Goal: Task Accomplishment & Management: Manage account settings

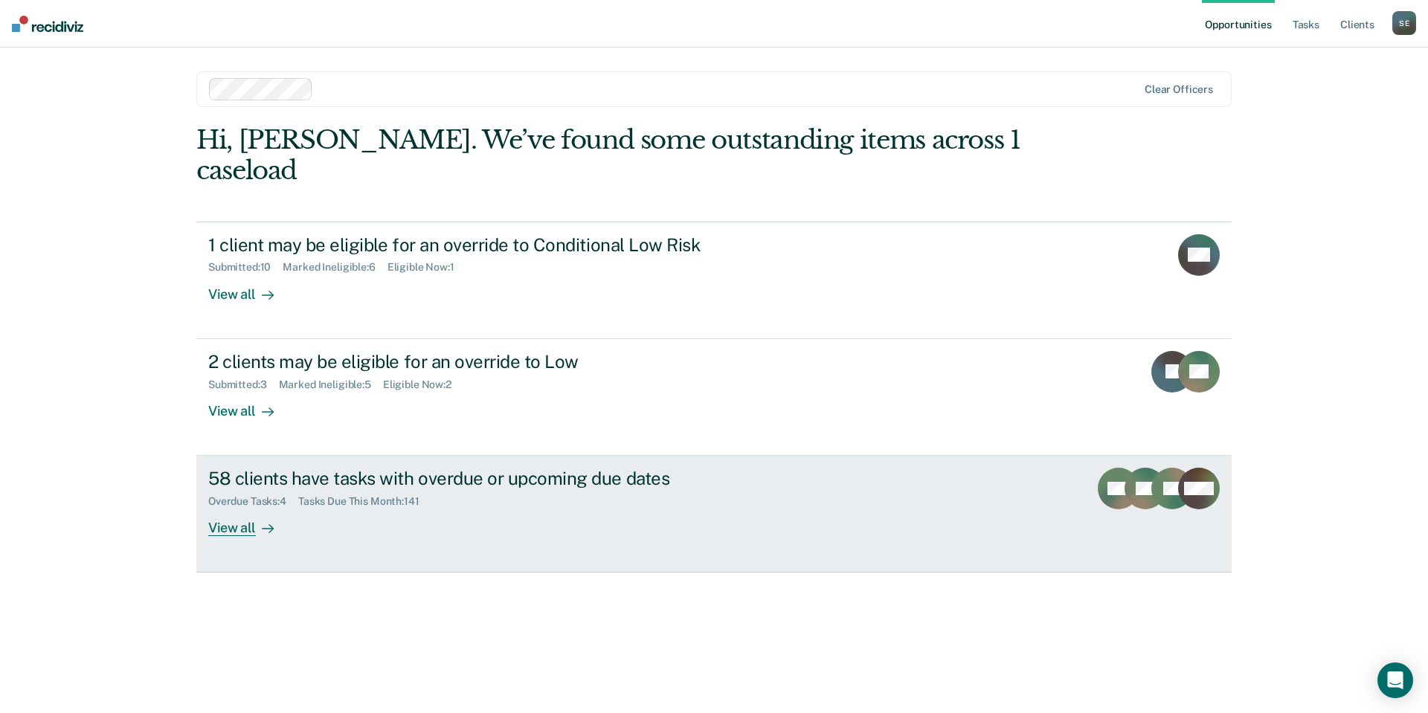
click at [227, 508] on div "View all" at bounding box center [249, 522] width 83 height 29
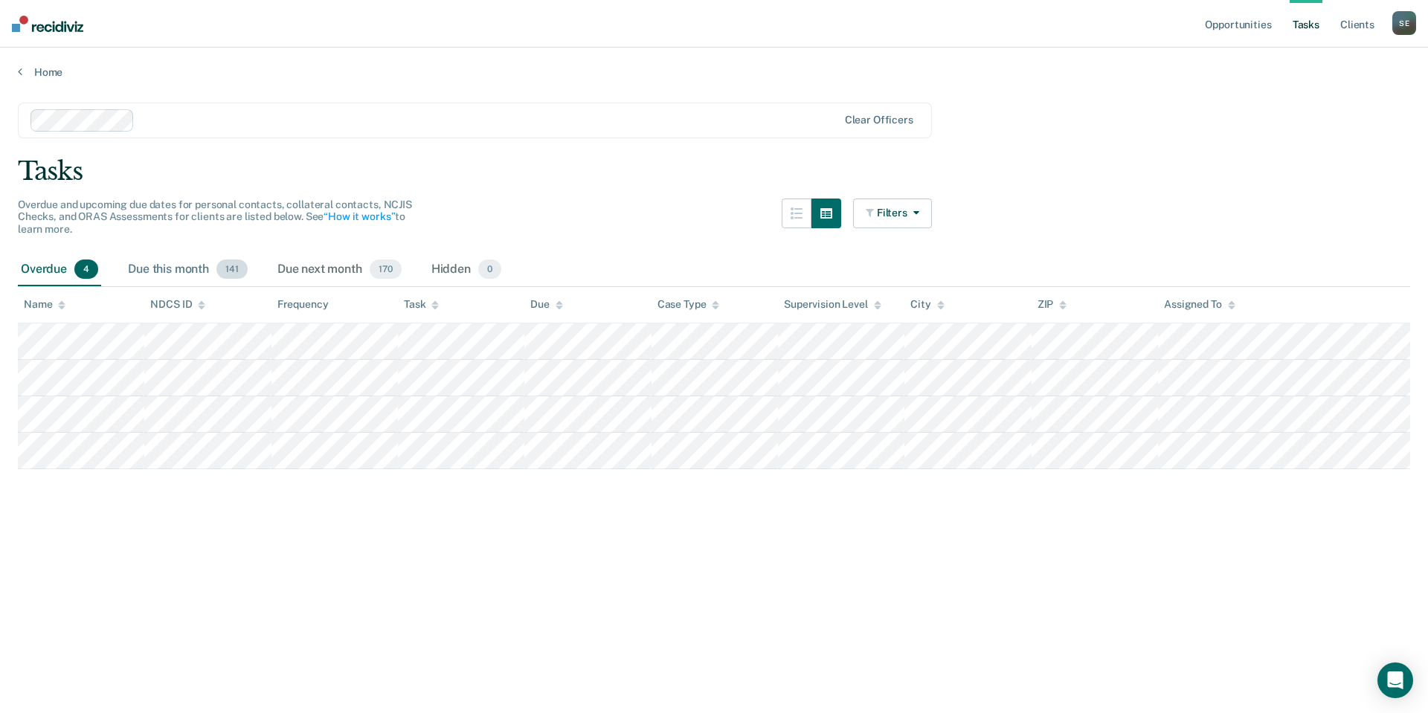
click at [167, 277] on div "Due this month 141" at bounding box center [188, 270] width 126 height 33
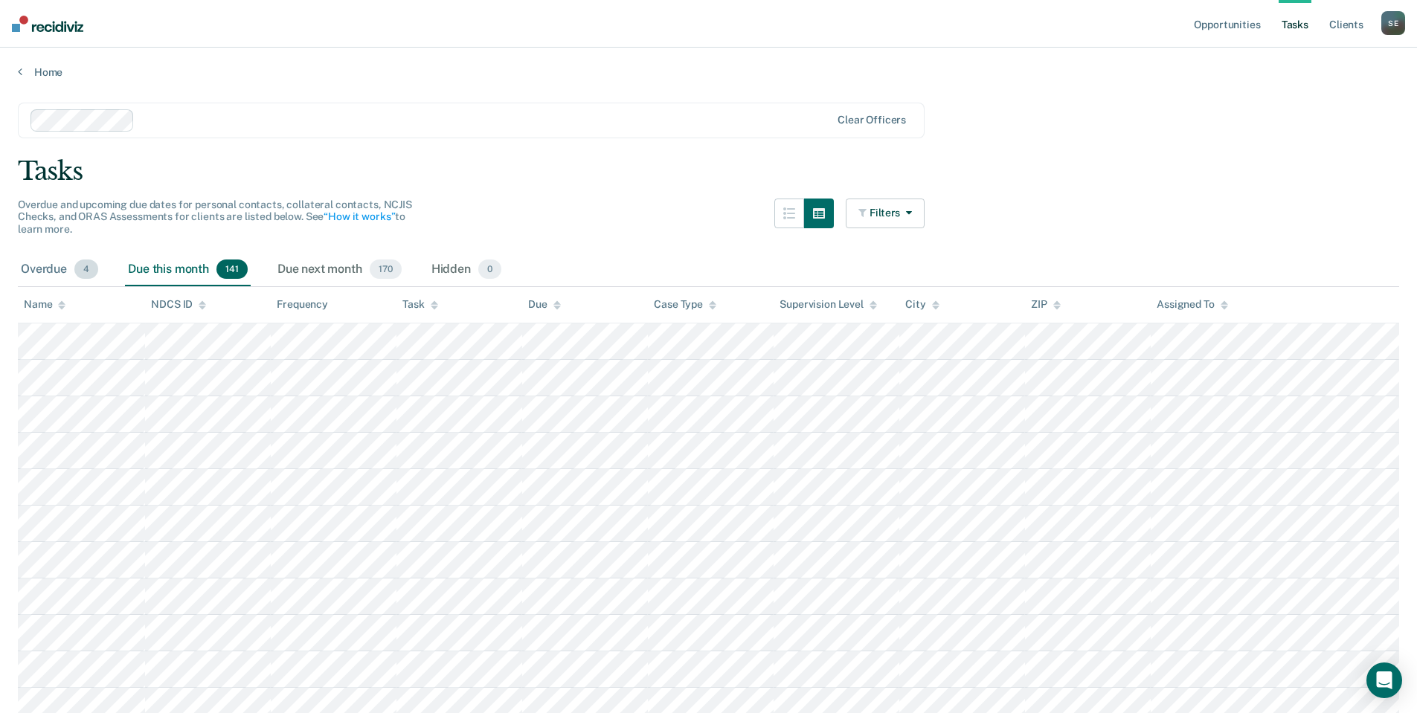
click at [36, 274] on div "Overdue 4" at bounding box center [59, 270] width 83 height 33
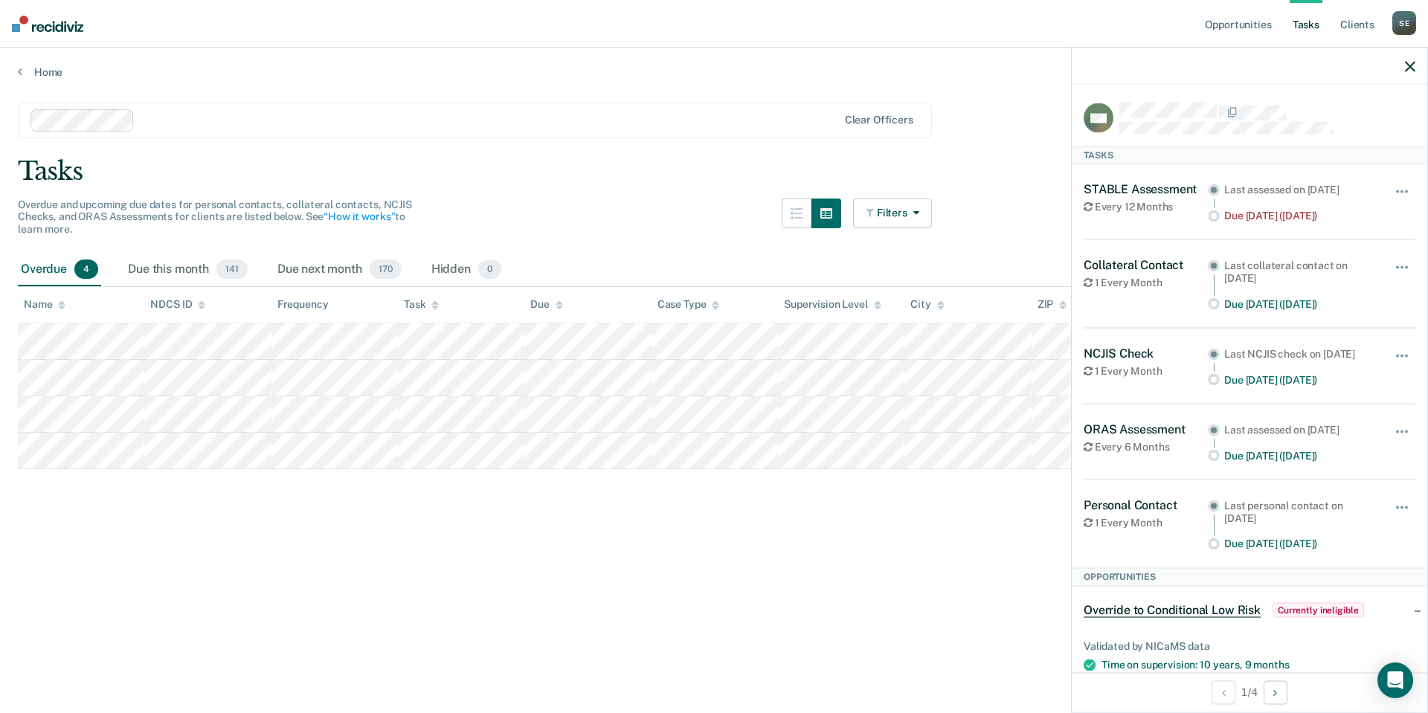
click at [933, 547] on main "Clear officers Tasks Overdue and upcoming due dates for personal contacts, coll…" at bounding box center [714, 394] width 1428 height 630
click at [1390, 193] on button "button" at bounding box center [1402, 199] width 25 height 24
click at [1336, 312] on button "90 days" at bounding box center [1361, 310] width 107 height 24
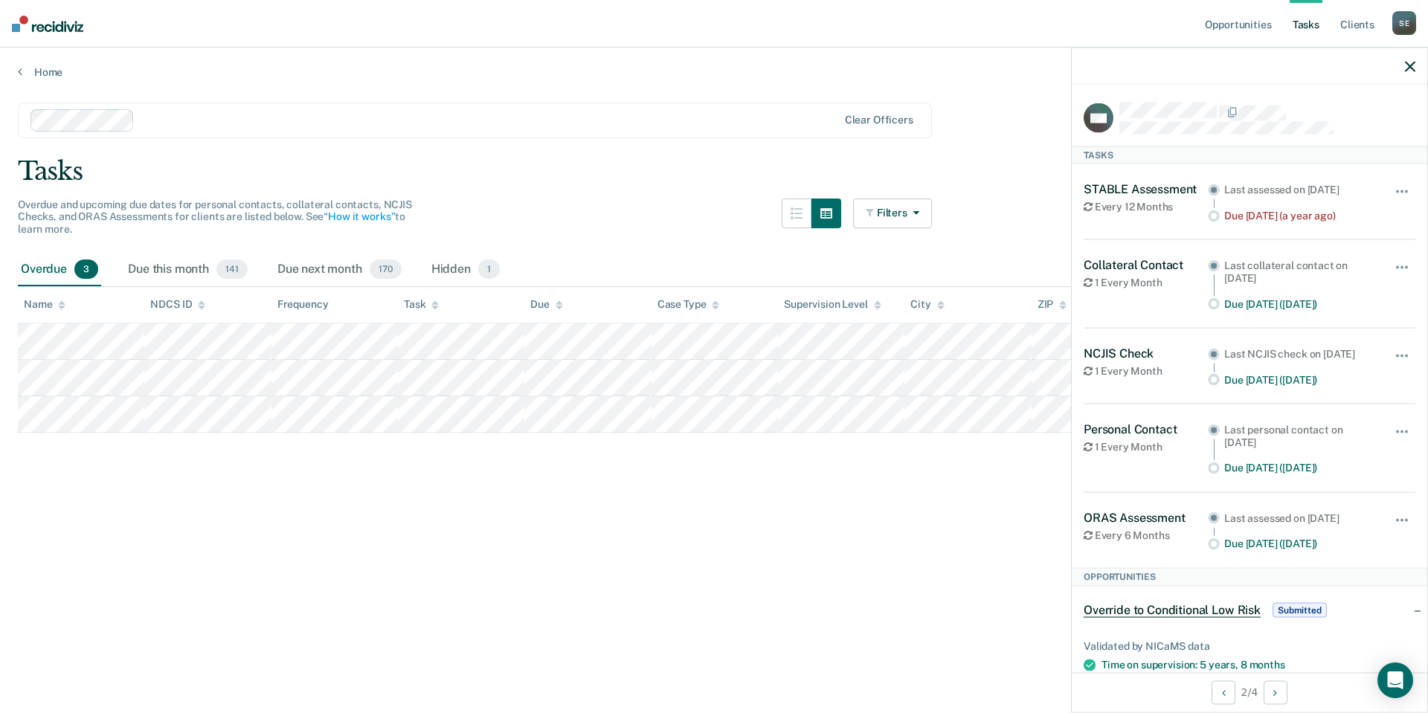
click at [1400, 184] on div "Hide from tasks list for... 7 days 30 days 90 days" at bounding box center [1402, 201] width 25 height 40
click at [1390, 187] on button "button" at bounding box center [1402, 199] width 25 height 24
click at [1346, 303] on button "90 days" at bounding box center [1361, 310] width 107 height 24
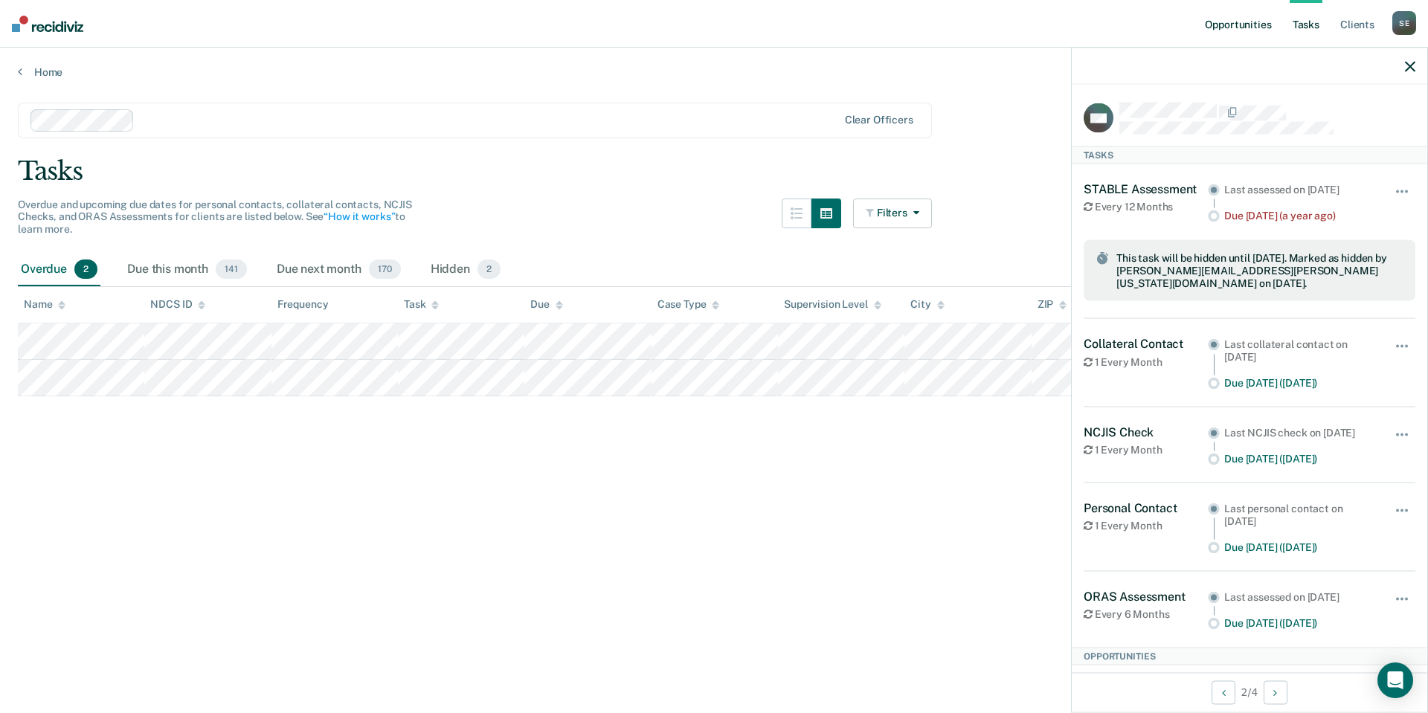
click at [1219, 29] on link "Opportunities" at bounding box center [1238, 24] width 72 height 48
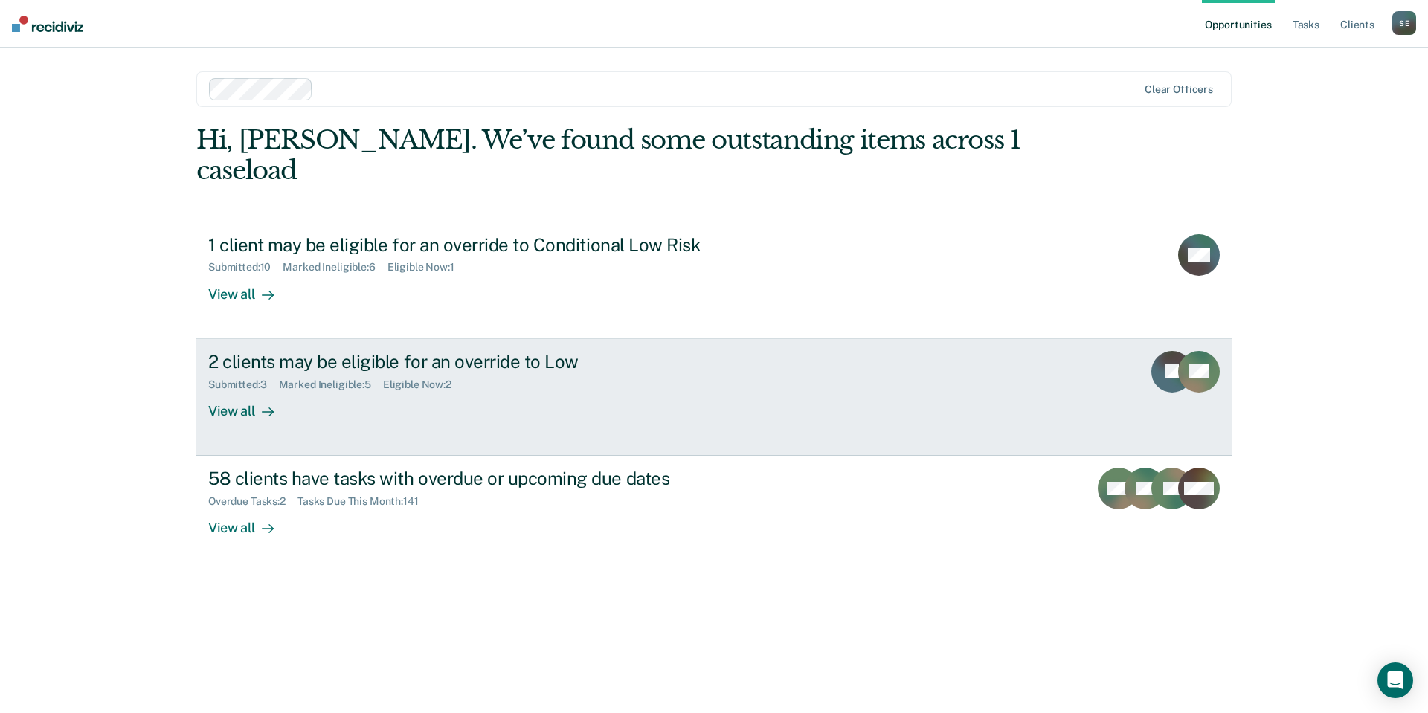
click at [617, 351] on div "2 clients may be eligible for an override to Low" at bounding box center [469, 362] width 522 height 22
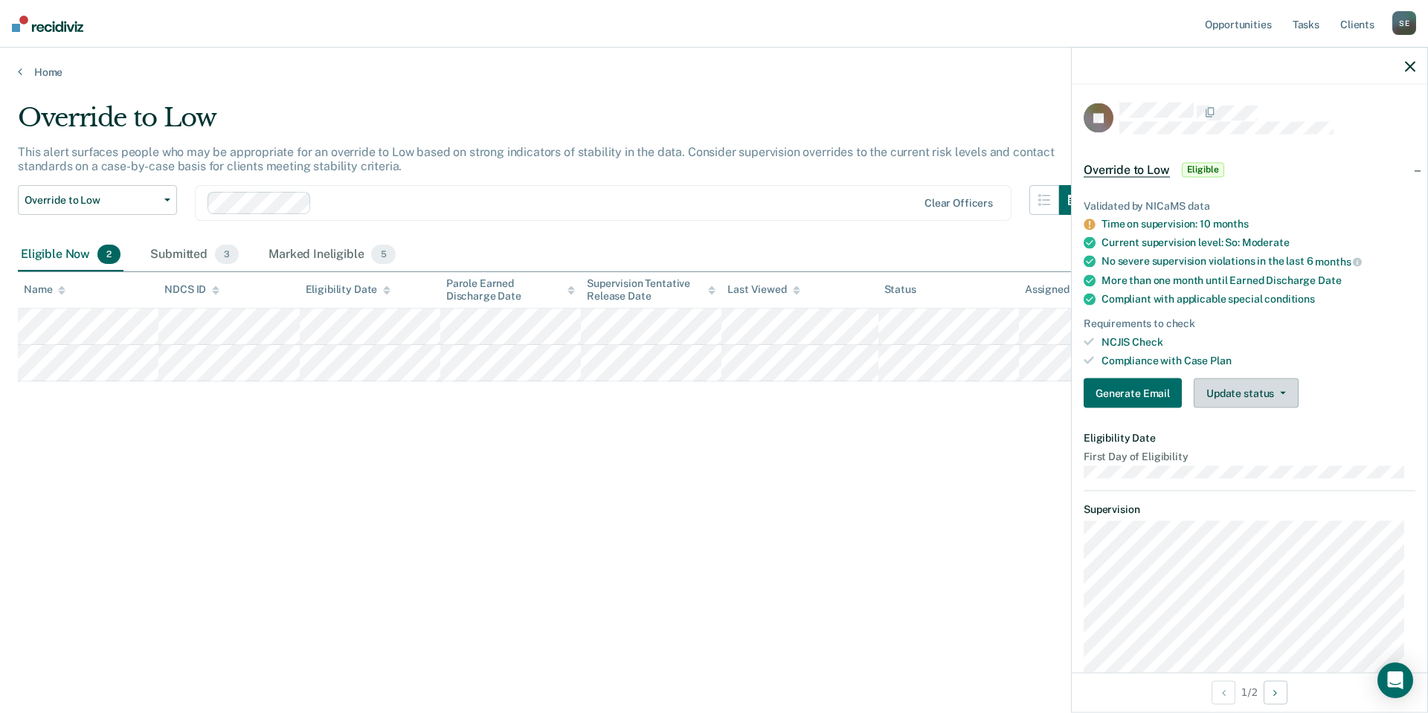
click at [1239, 394] on button "Update status" at bounding box center [1246, 394] width 105 height 30
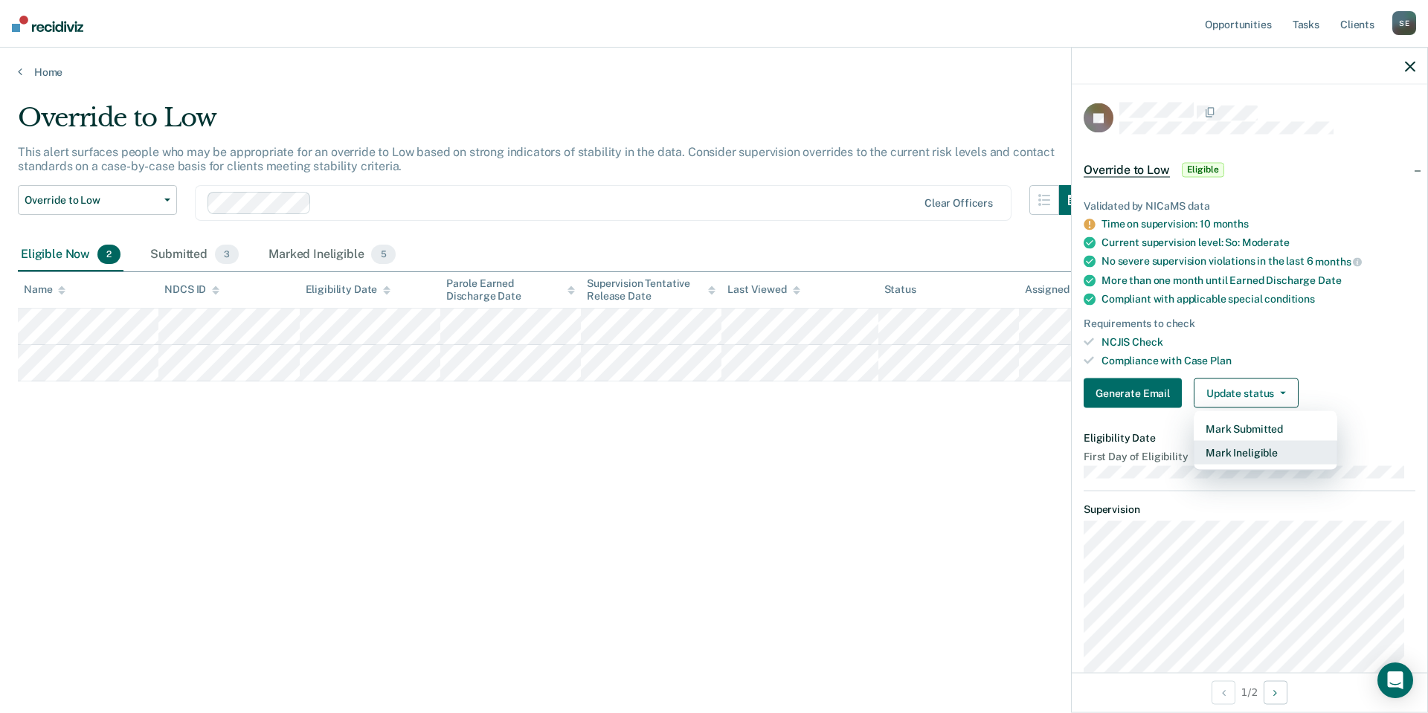
click at [1240, 455] on button "Mark Ineligible" at bounding box center [1266, 453] width 144 height 24
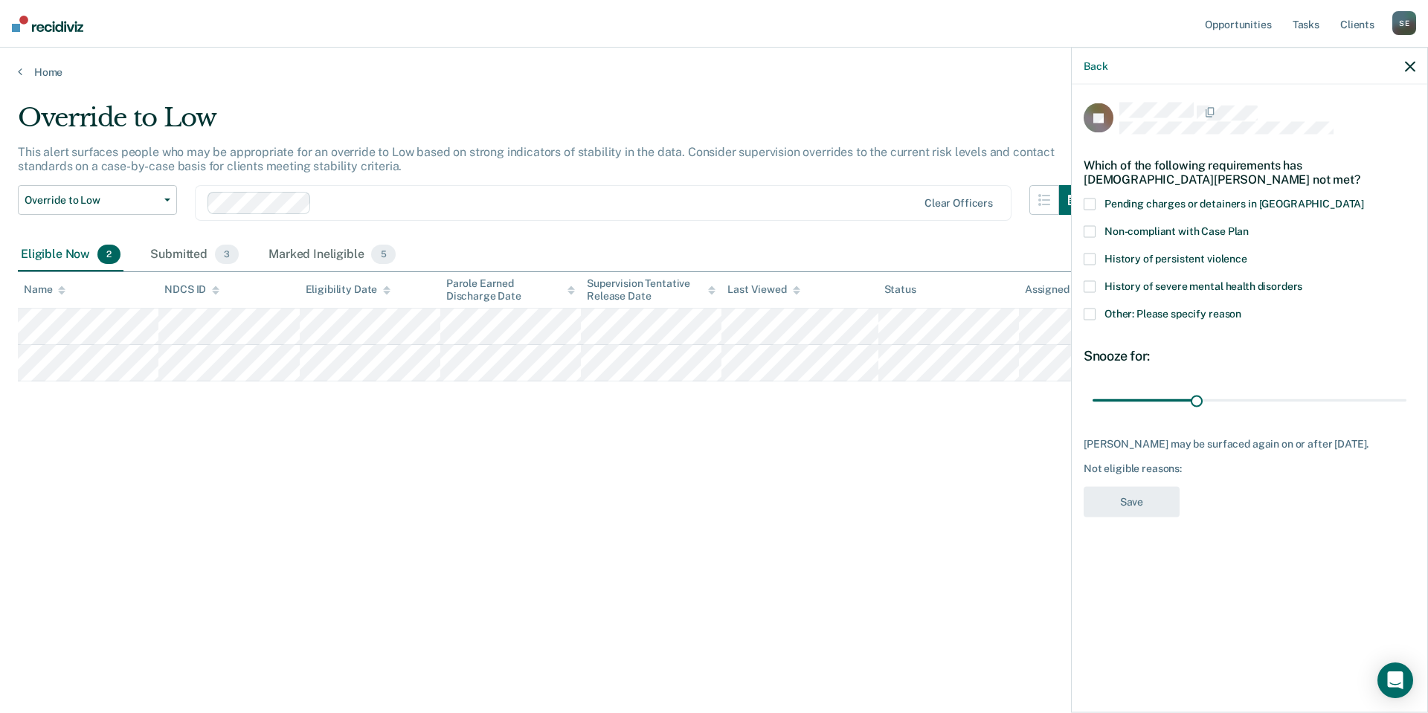
click at [1086, 227] on span at bounding box center [1090, 231] width 12 height 12
click at [1249, 225] on input "Non-compliant with Case Plan" at bounding box center [1249, 225] width 0 height 0
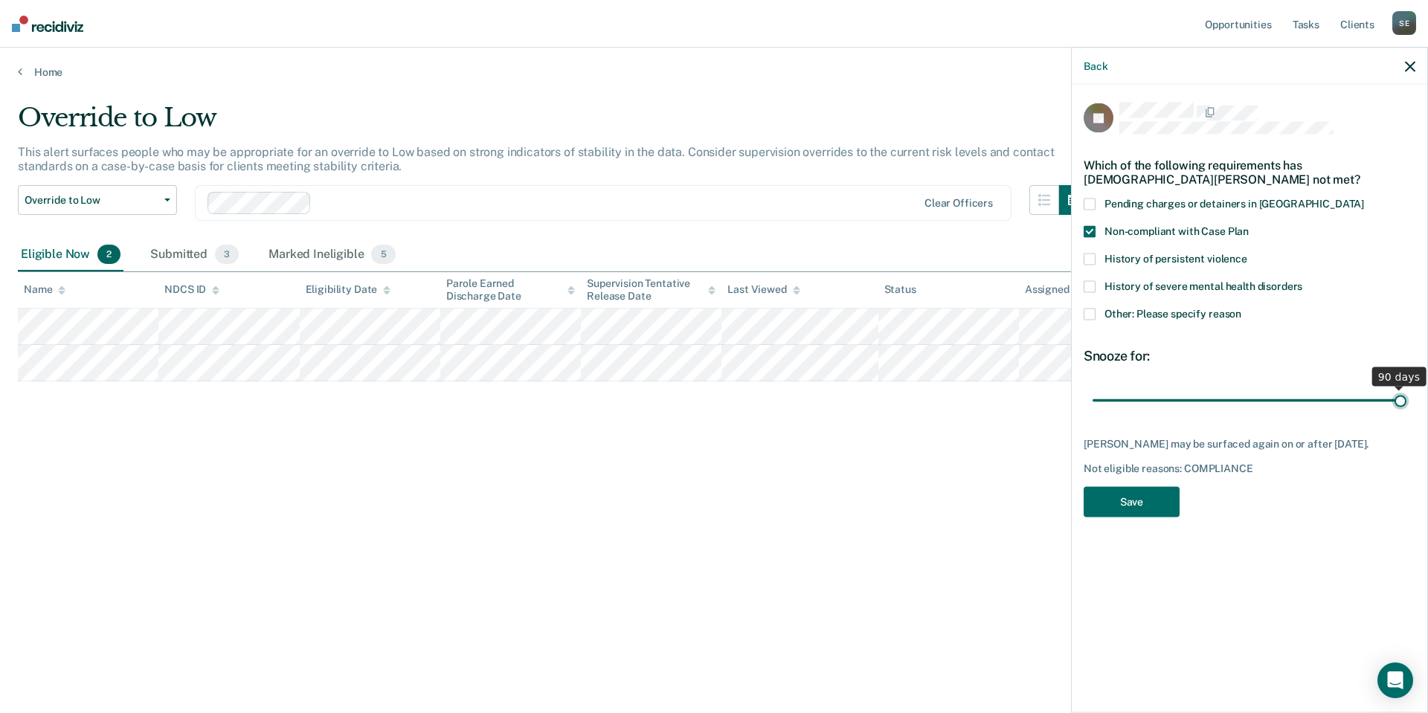
drag, startPoint x: 1194, startPoint y: 400, endPoint x: 1400, endPoint y: 411, distance: 205.5
type input "90"
click at [1406, 405] on input "range" at bounding box center [1249, 400] width 314 height 26
click at [1130, 495] on button "Save" at bounding box center [1132, 501] width 96 height 30
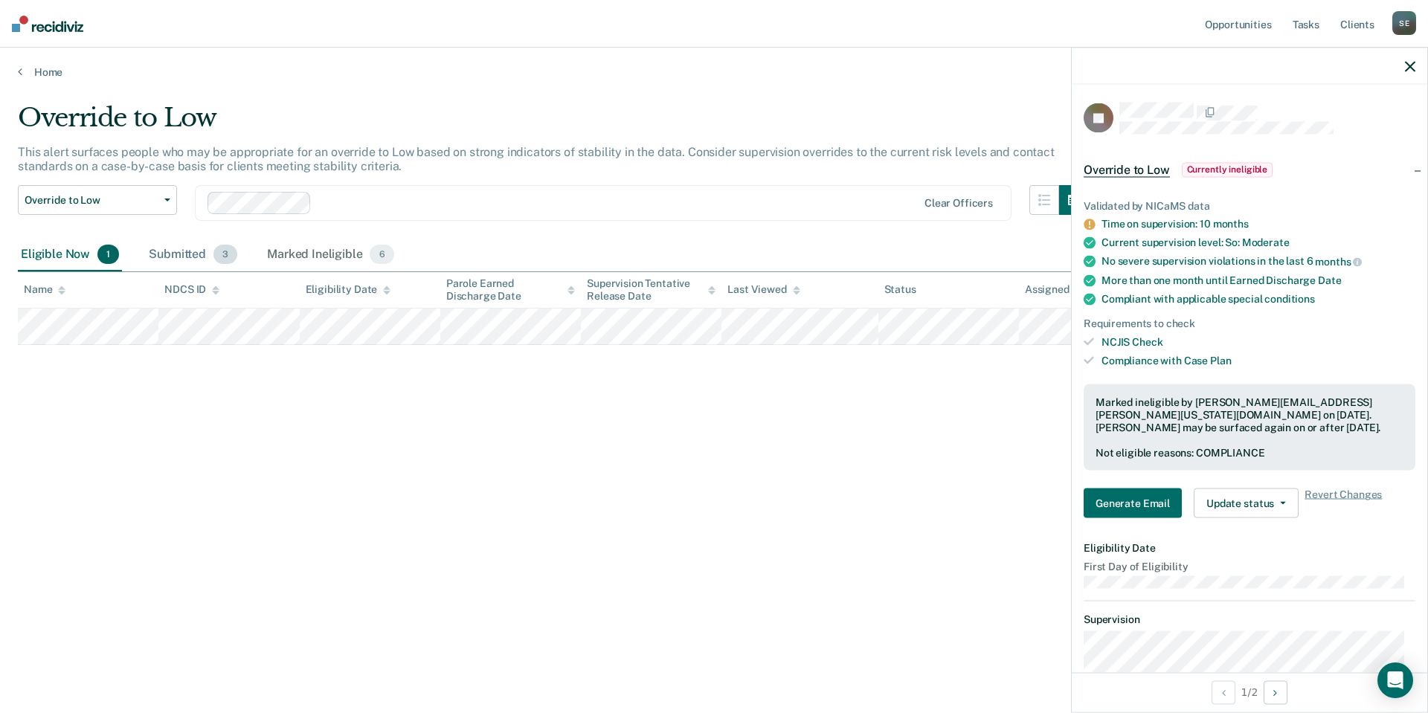
click at [175, 258] on div "Submitted 3" at bounding box center [193, 255] width 94 height 33
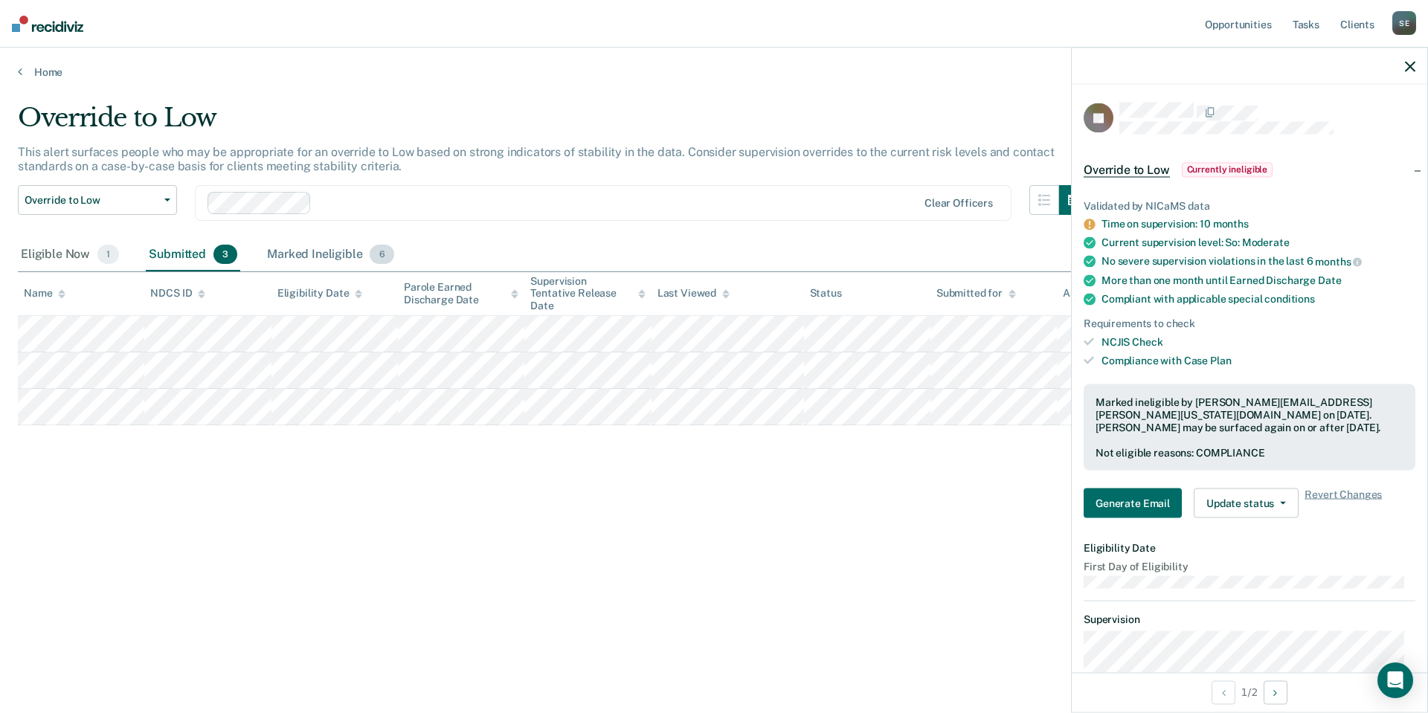
click at [277, 254] on div "Marked Ineligible 6" at bounding box center [330, 255] width 133 height 33
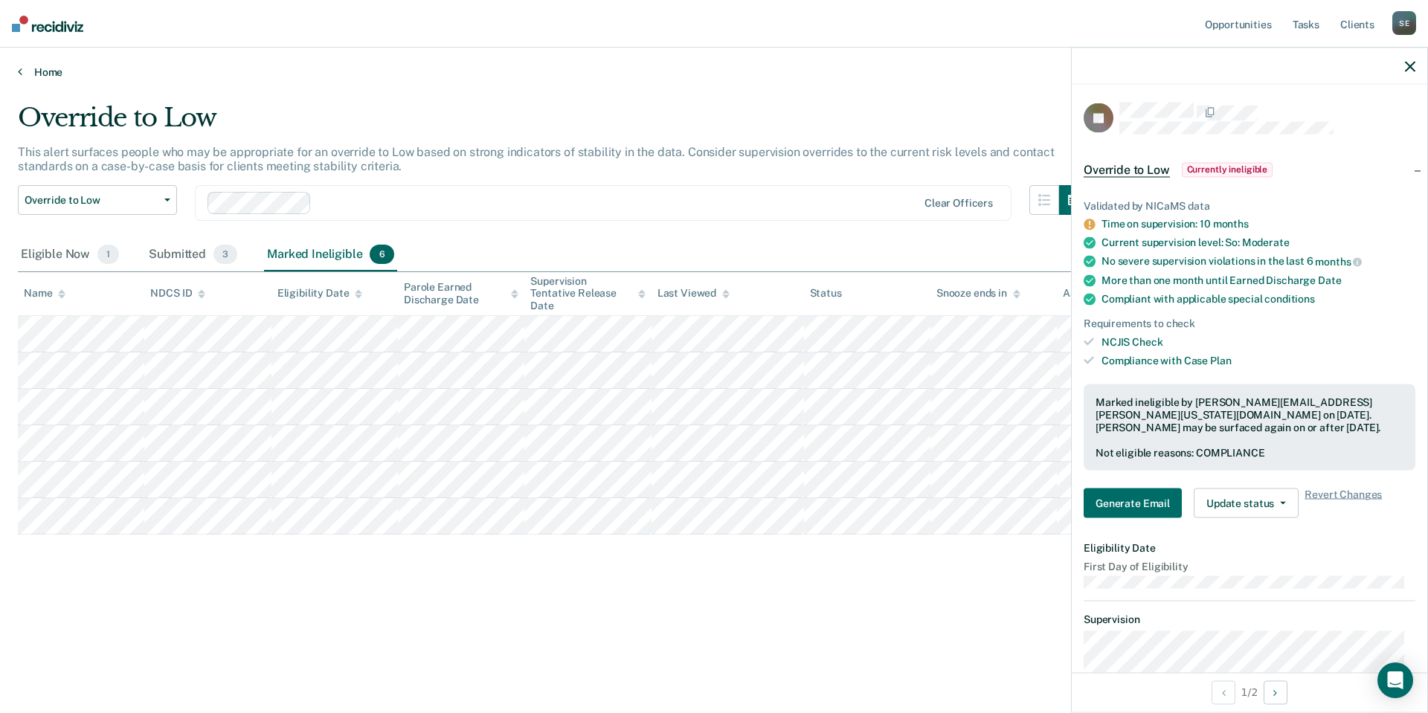
click at [47, 77] on link "Home" at bounding box center [714, 71] width 1392 height 13
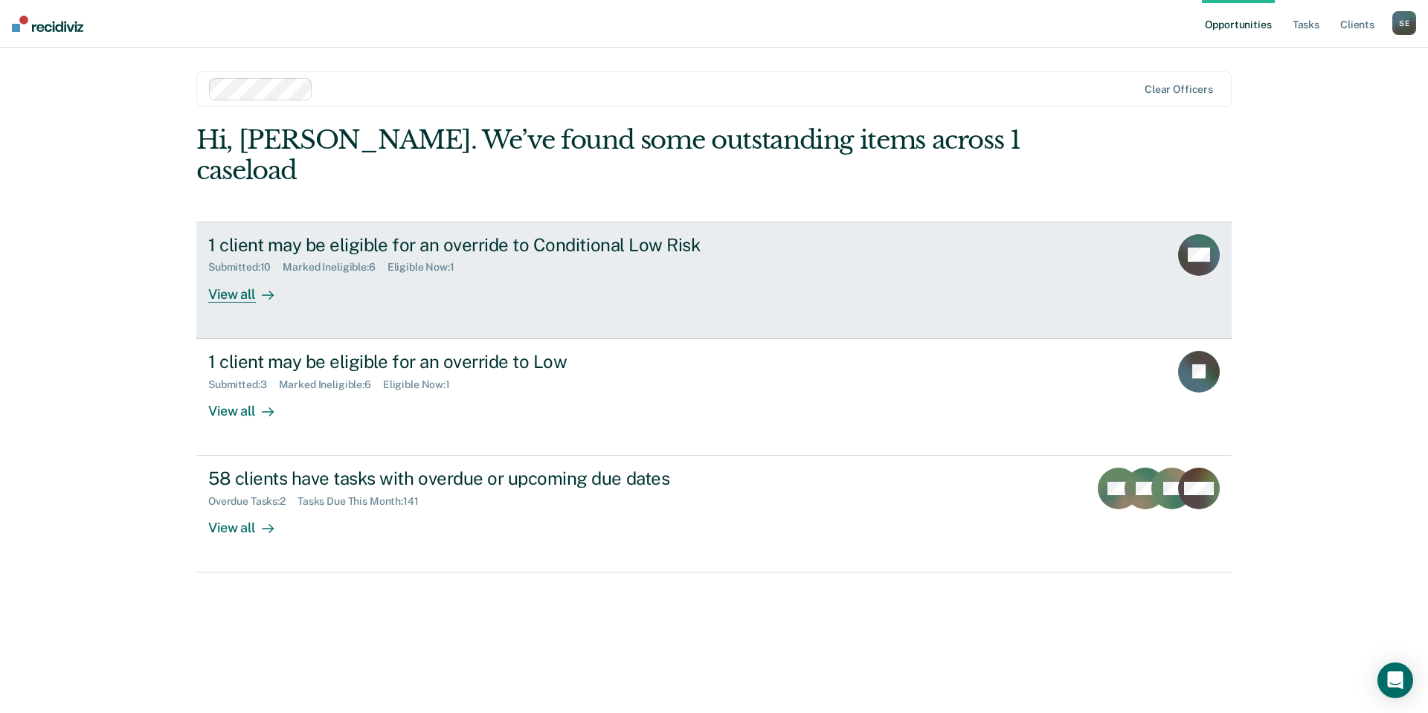
click at [401, 248] on div "1 client may be eligible for an override to Conditional Low Risk Submitted : 10…" at bounding box center [487, 268] width 558 height 68
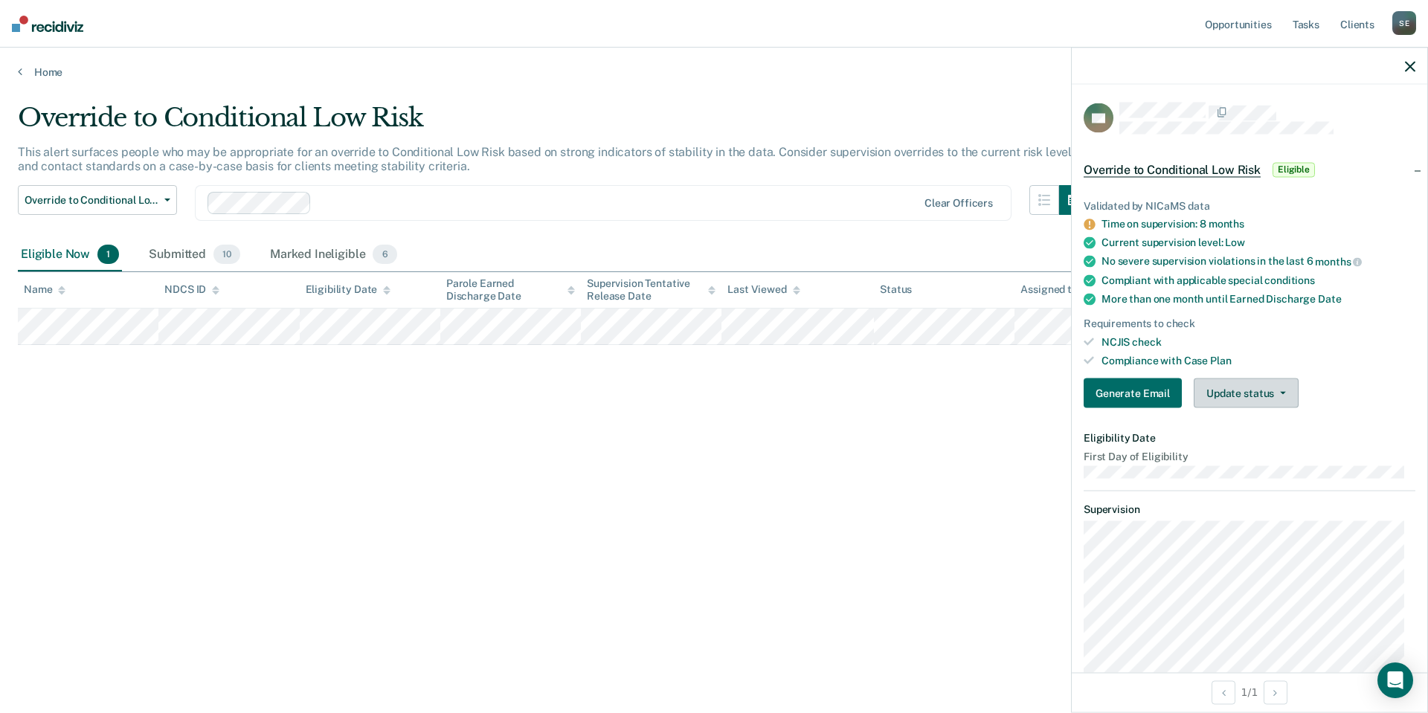
click at [1254, 388] on button "Update status" at bounding box center [1246, 394] width 105 height 30
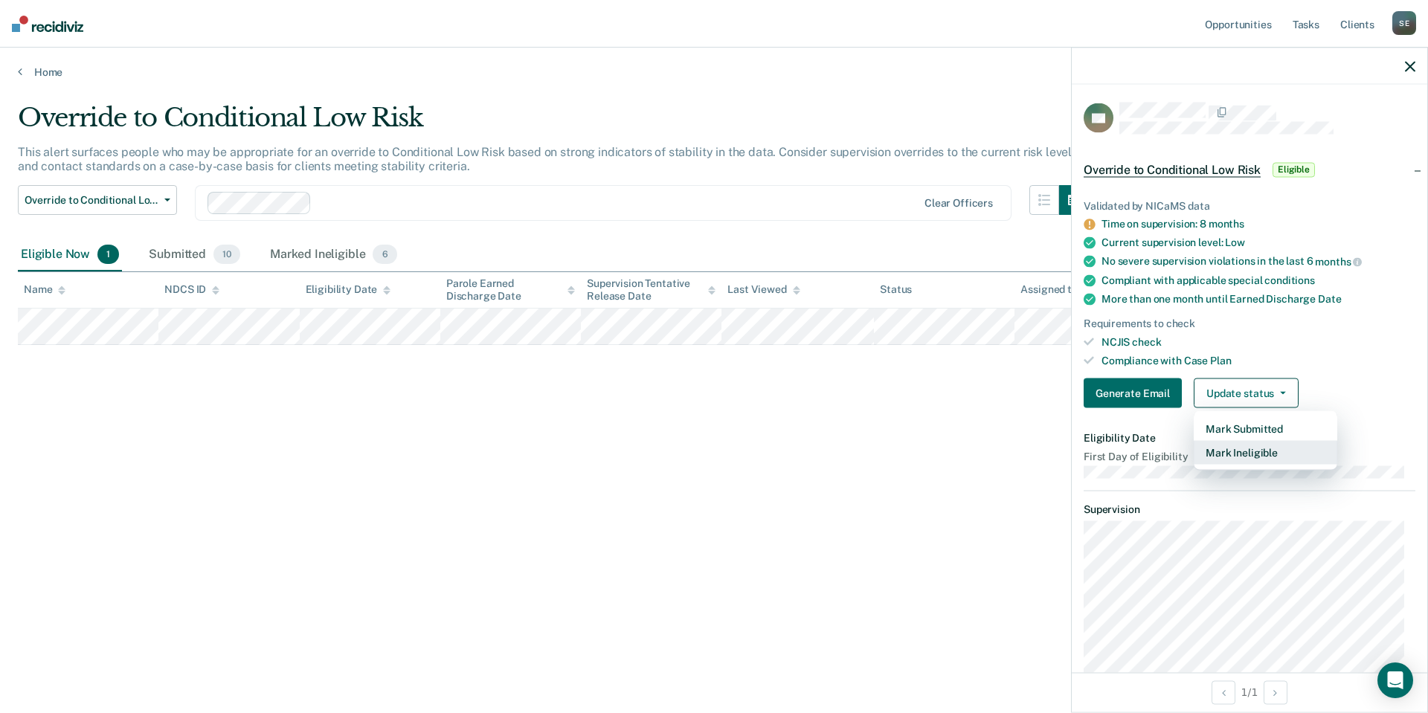
click at [1261, 448] on button "Mark Ineligible" at bounding box center [1266, 453] width 144 height 24
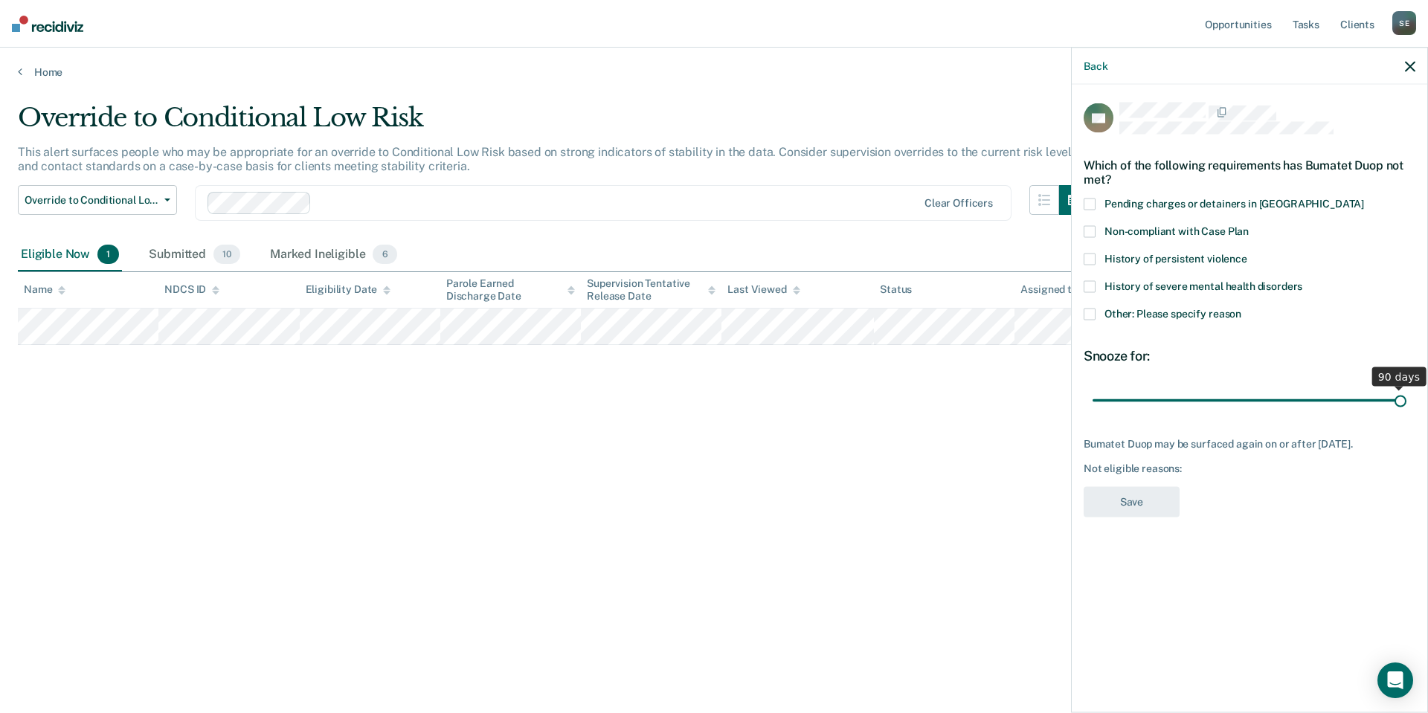
drag, startPoint x: 1197, startPoint y: 401, endPoint x: 1480, endPoint y: 390, distance: 283.6
type input "90"
click at [1406, 390] on input "range" at bounding box center [1249, 400] width 314 height 26
click at [1087, 309] on span at bounding box center [1090, 314] width 12 height 12
click at [1241, 308] on input "Other: Please specify reason" at bounding box center [1241, 308] width 0 height 0
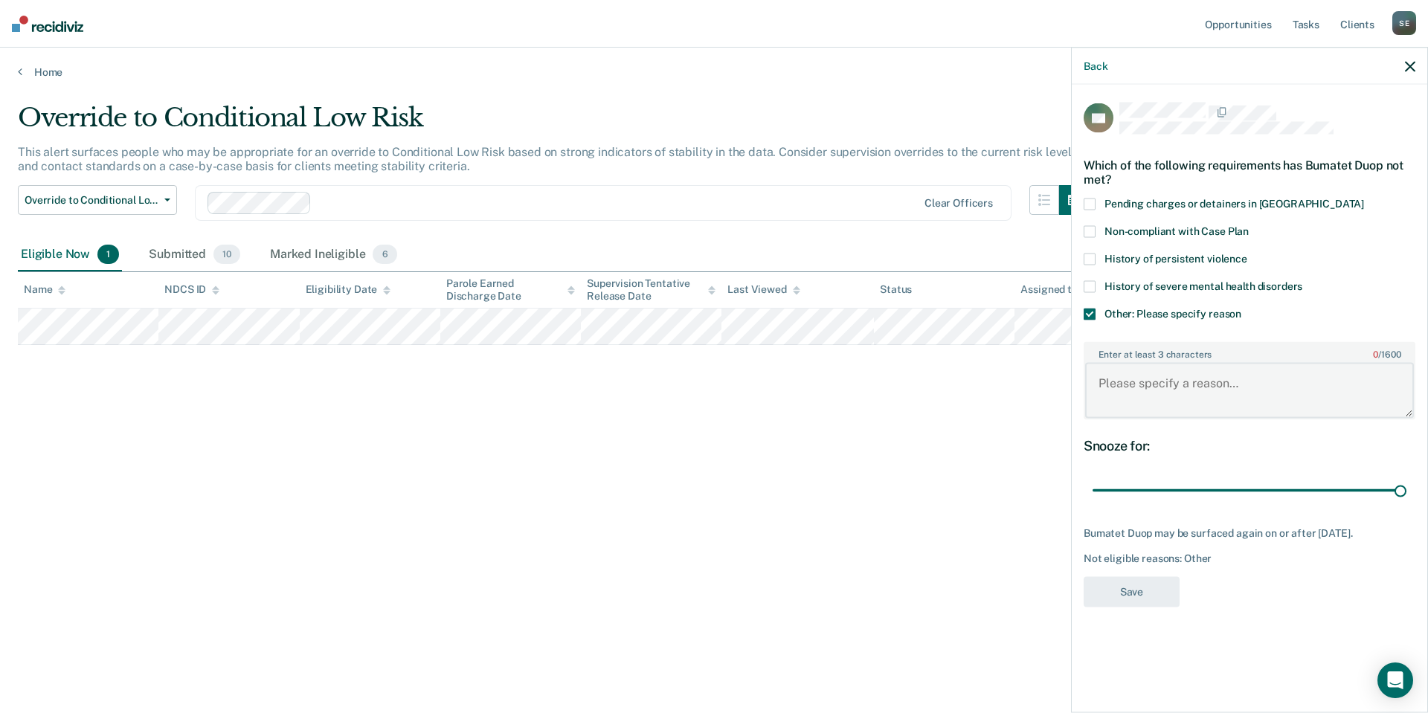
click at [1141, 390] on textarea "Enter at least 3 characters 0 / 1600" at bounding box center [1249, 390] width 329 height 55
type textarea "prefer more time on parole"
click at [1142, 596] on button "Save" at bounding box center [1132, 591] width 96 height 30
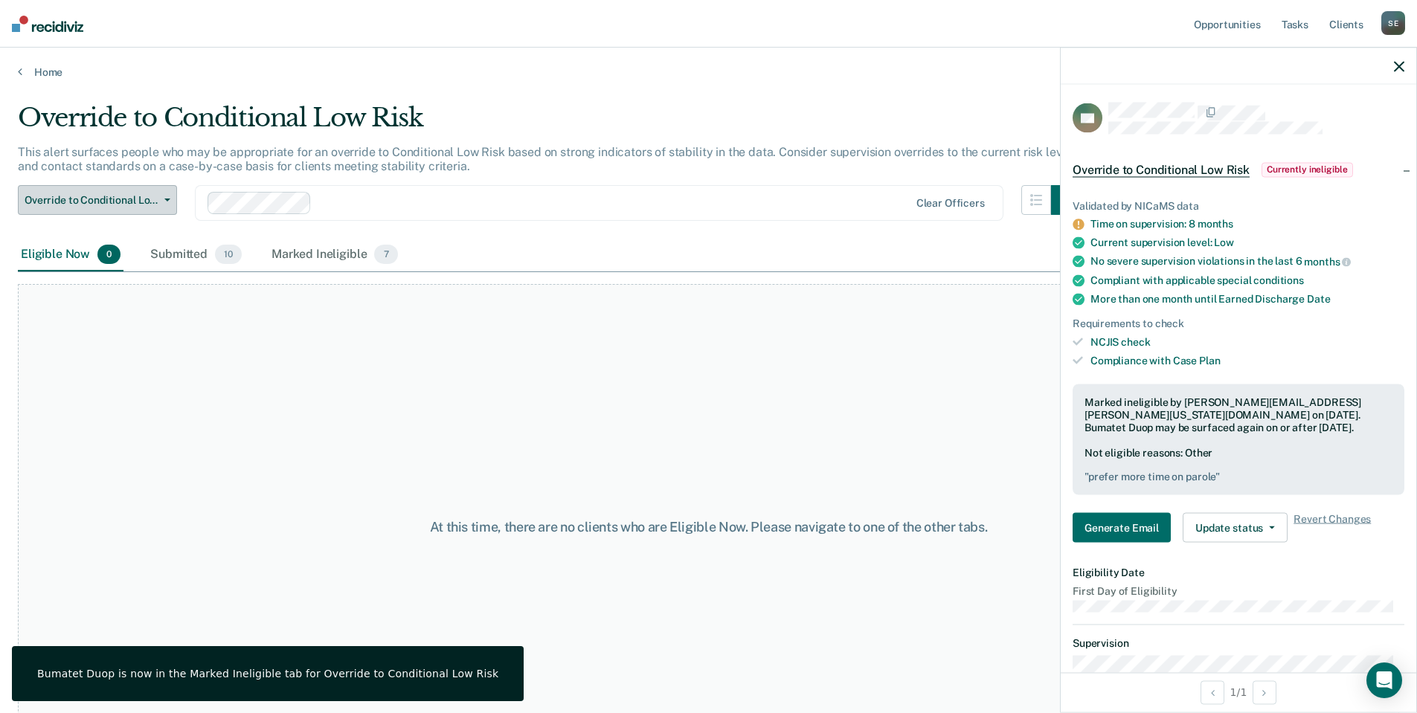
click at [116, 202] on span "Override to Conditional Low Risk" at bounding box center [92, 200] width 134 height 13
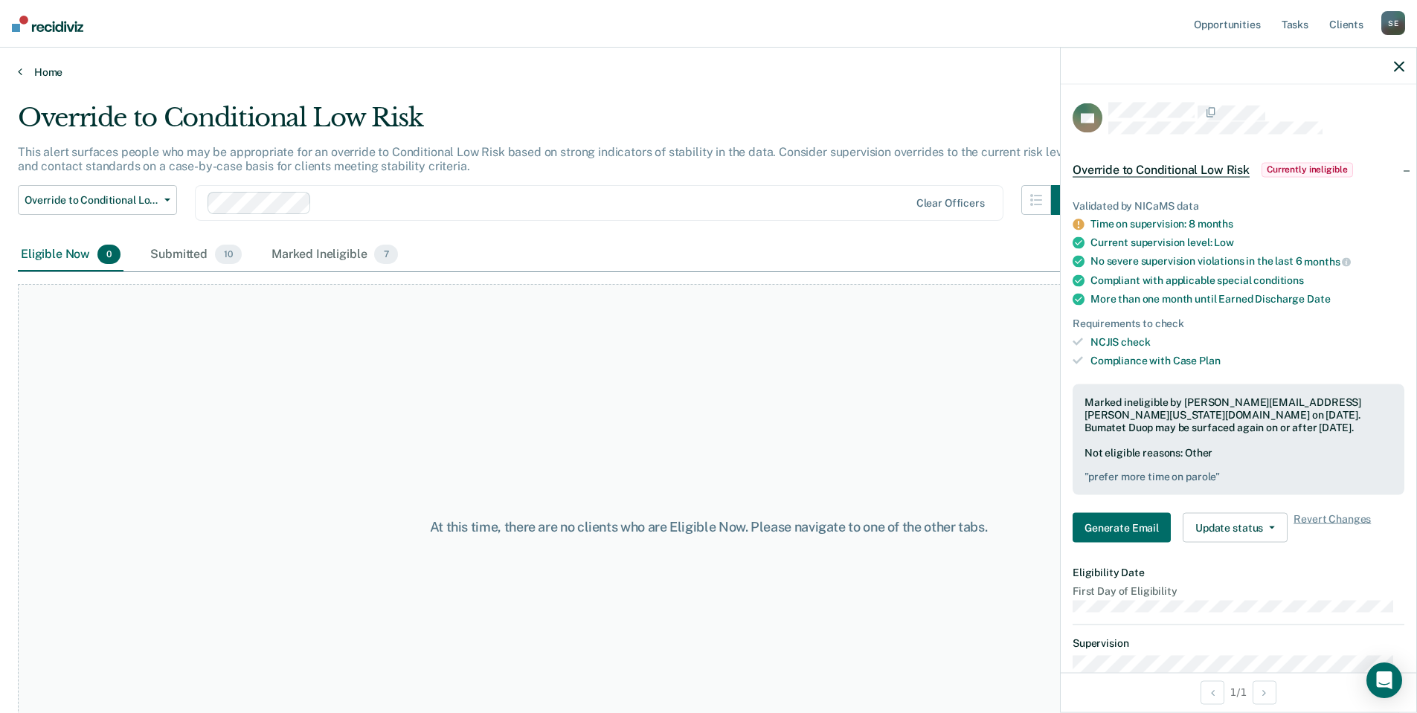
click at [48, 67] on link "Home" at bounding box center [708, 71] width 1381 height 13
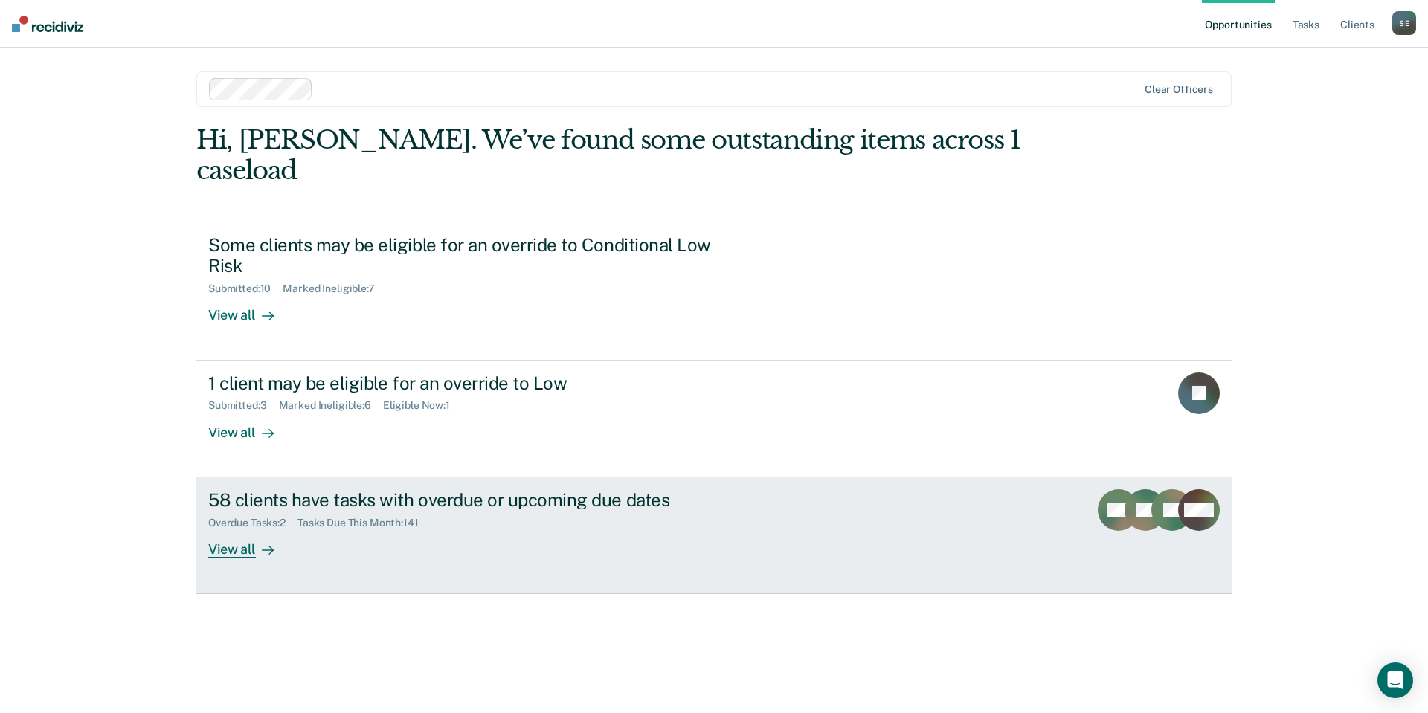
click at [241, 529] on div "View all" at bounding box center [249, 543] width 83 height 29
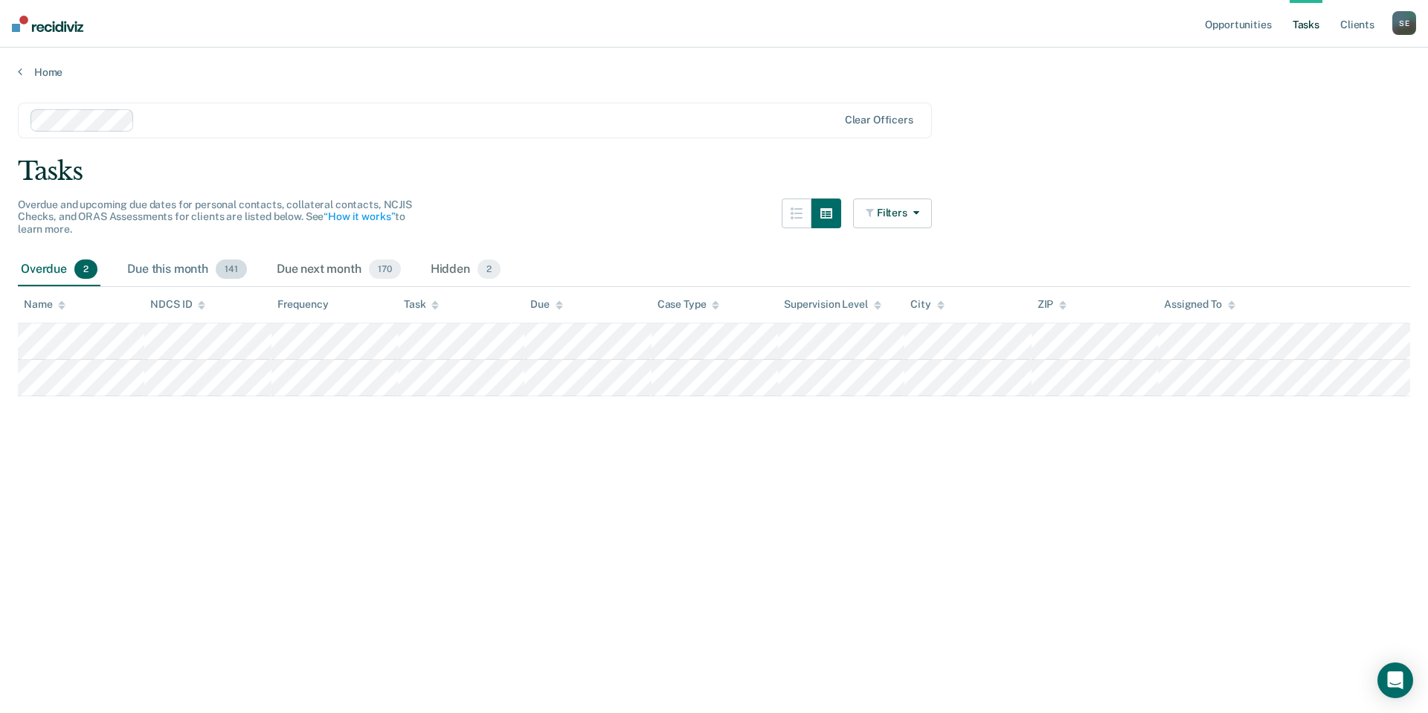
click at [160, 274] on div "Due this month 141" at bounding box center [187, 270] width 126 height 33
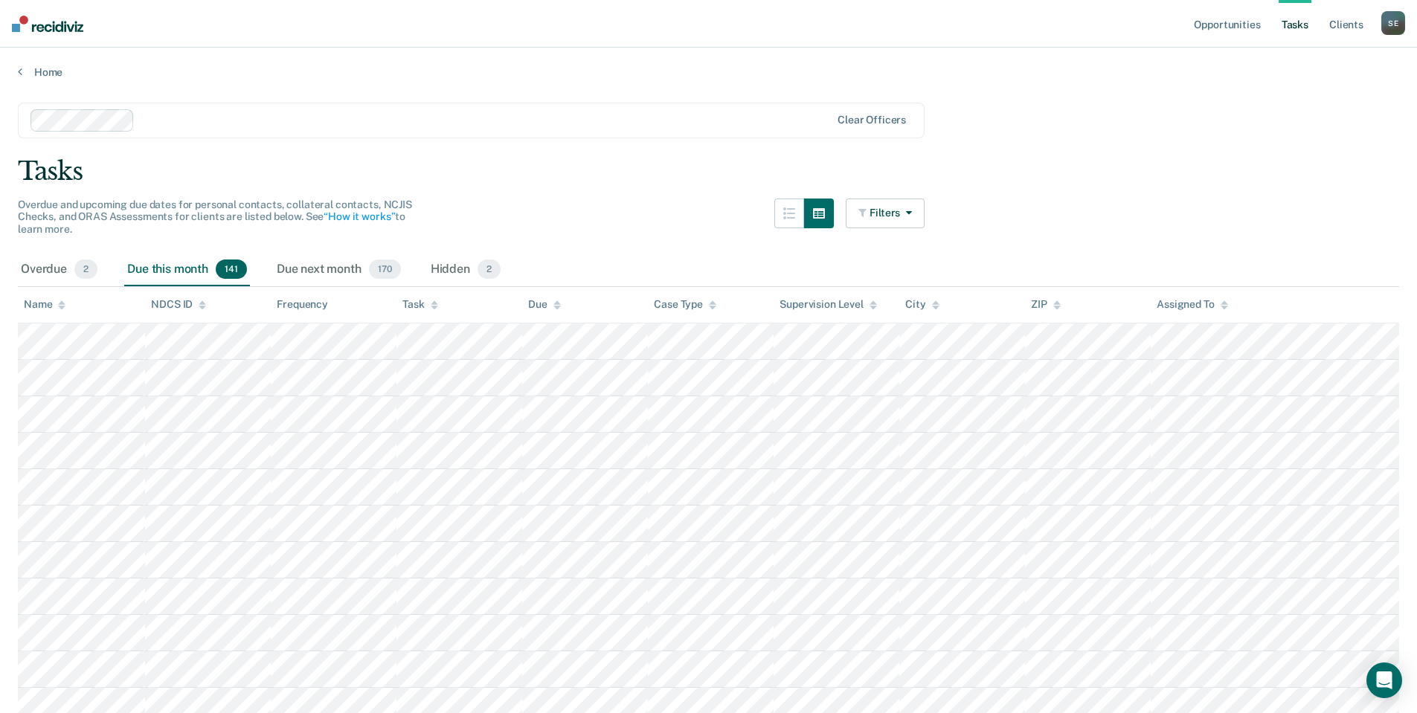
drag, startPoint x: 40, startPoint y: 268, endPoint x: 376, endPoint y: 120, distance: 366.6
click at [40, 268] on div "Overdue 2" at bounding box center [59, 270] width 83 height 33
